Goal: Transaction & Acquisition: Purchase product/service

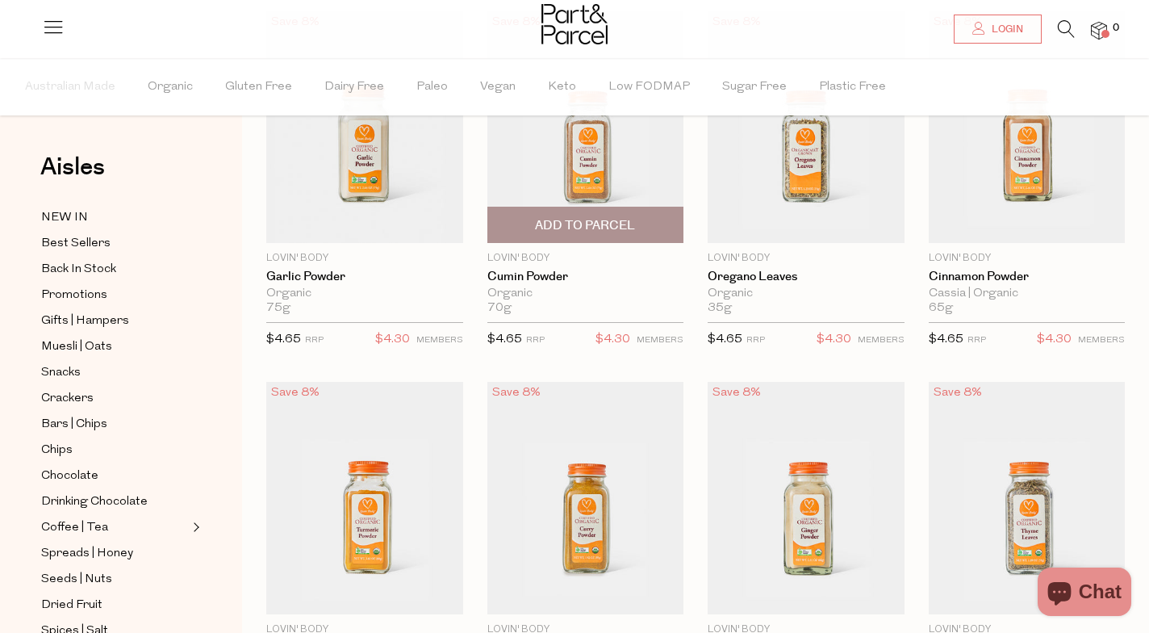
scroll to position [202, 0]
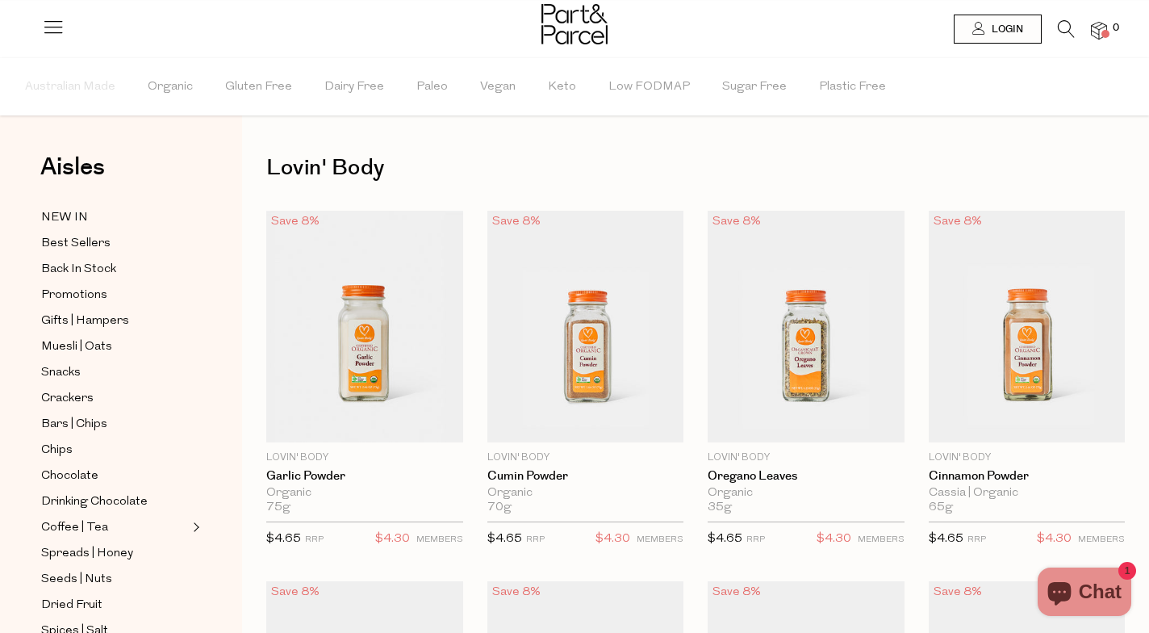
scroll to position [202, 0]
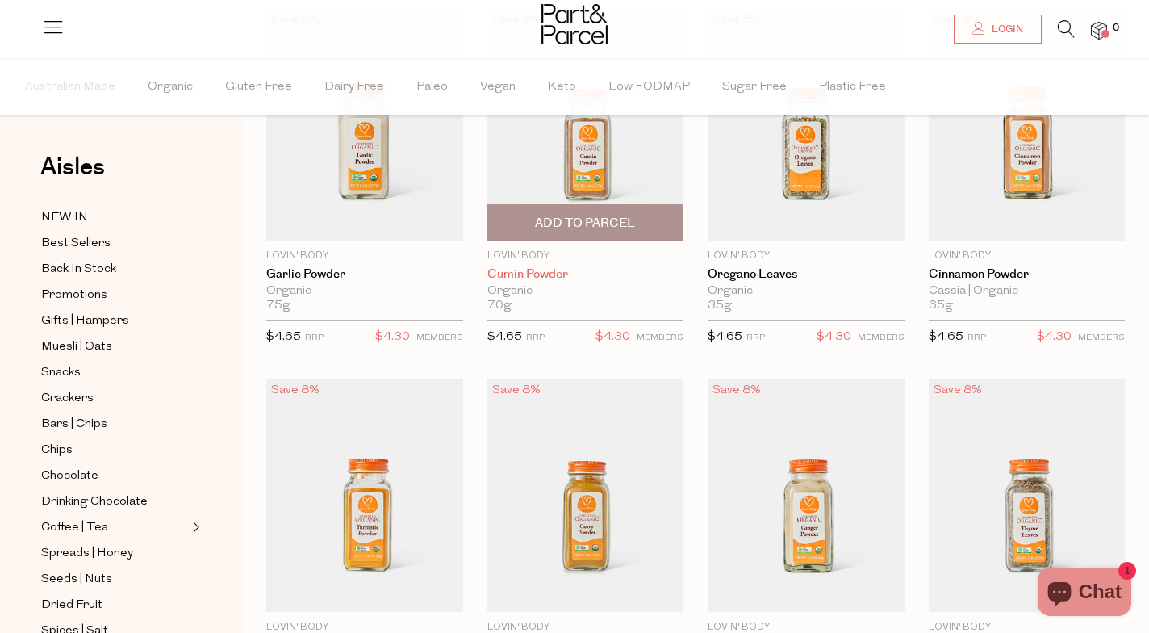
click at [520, 272] on link "Cumin Powder" at bounding box center [585, 274] width 197 height 15
